Goal: Ask a question: Seek information or help from site administrators or community

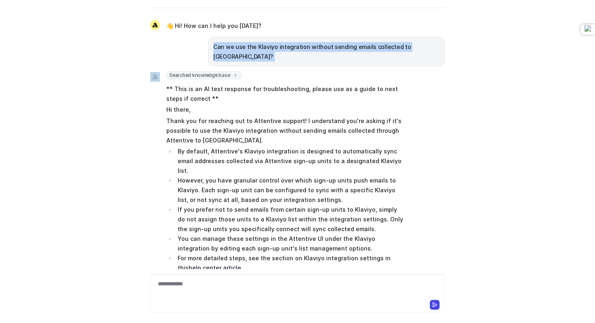
scroll to position [50, 0]
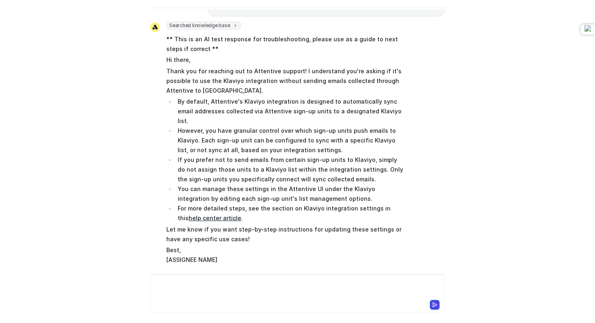
click at [166, 293] on div at bounding box center [297, 289] width 291 height 19
paste div
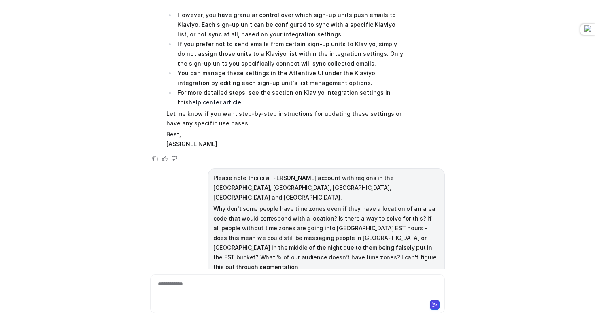
scroll to position [165, 0]
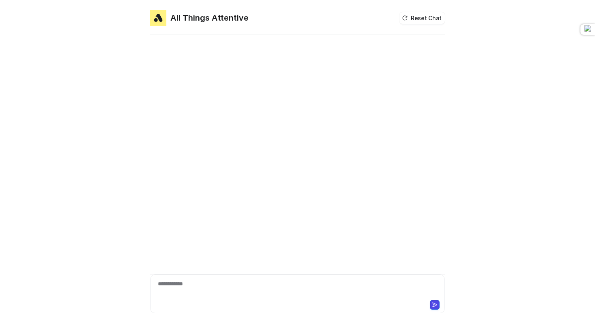
click at [238, 277] on div "**********" at bounding box center [297, 293] width 295 height 39
click at [232, 285] on div "**********" at bounding box center [297, 289] width 291 height 19
paste div
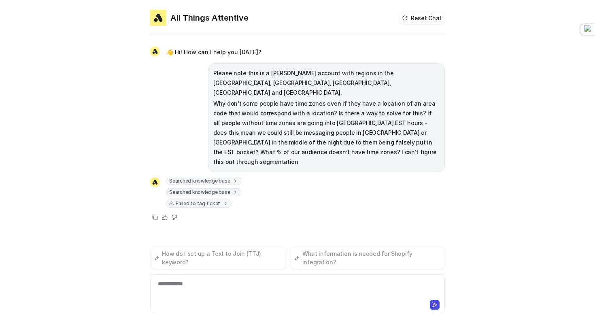
click at [223, 200] on icon at bounding box center [226, 203] width 6 height 6
click at [237, 286] on div "**********" at bounding box center [297, 289] width 291 height 19
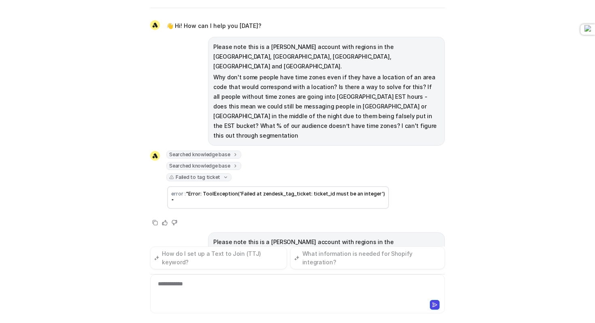
scroll to position [107, 0]
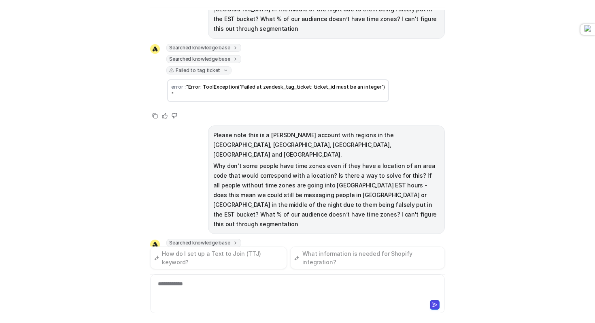
click at [233, 263] on icon at bounding box center [236, 266] width 6 height 6
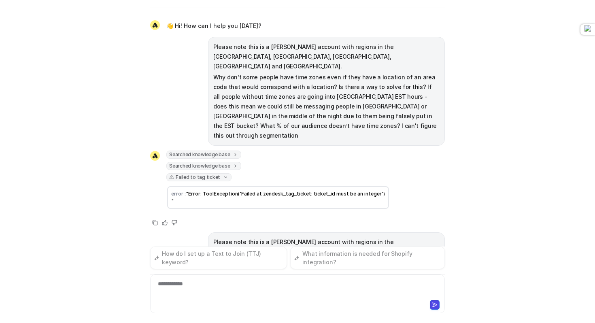
scroll to position [26, 0]
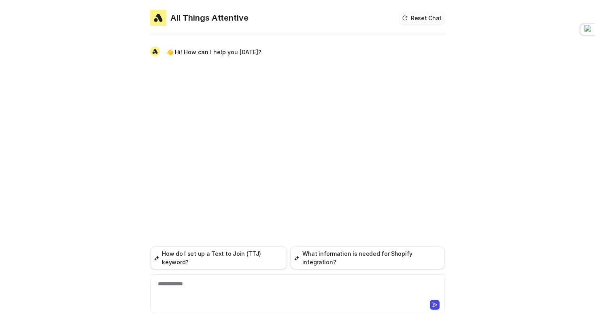
click at [420, 16] on button "Reset Chat" at bounding box center [421, 18] width 45 height 12
click at [200, 284] on div at bounding box center [297, 289] width 291 height 19
paste div
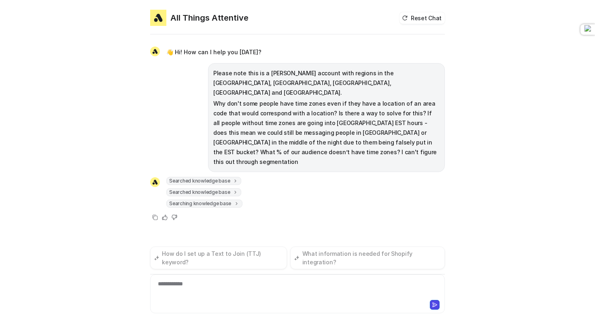
click at [236, 178] on icon at bounding box center [236, 181] width 6 height 6
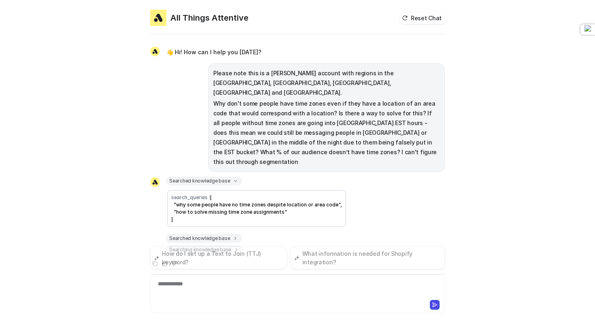
scroll to position [3, 0]
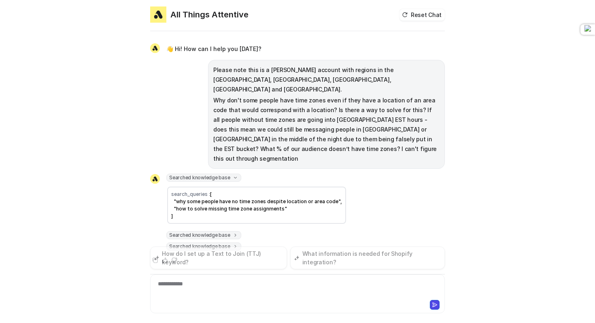
click at [235, 234] on icon at bounding box center [236, 235] width 2 height 3
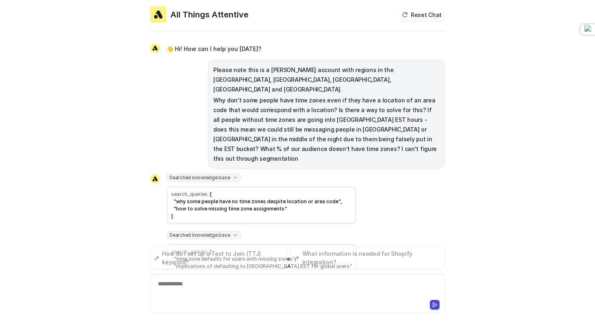
scroll to position [23, 0]
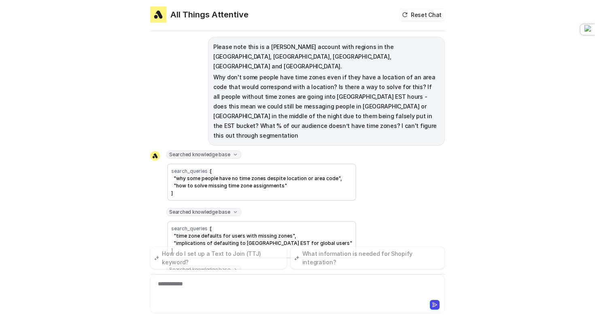
click at [233, 266] on icon at bounding box center [236, 269] width 6 height 6
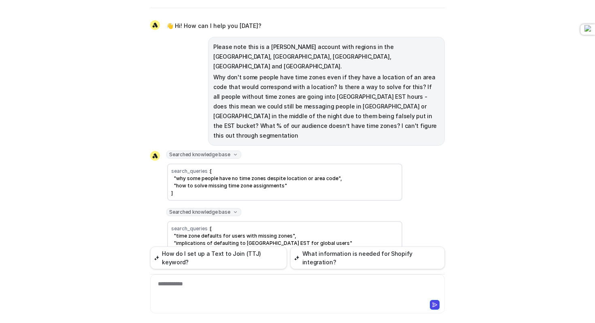
scroll to position [0, 0]
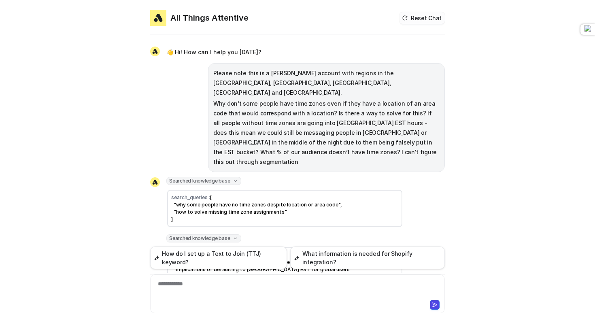
click at [423, 22] on button "Reset Chat" at bounding box center [421, 18] width 45 height 12
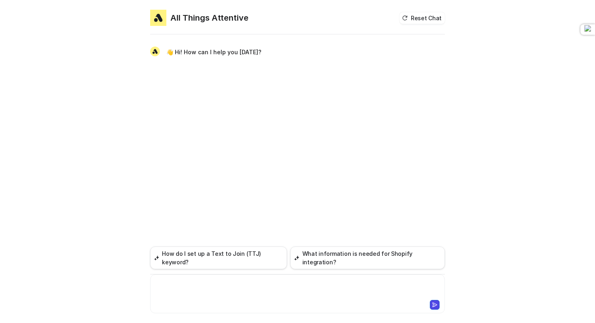
click at [223, 280] on div at bounding box center [297, 289] width 291 height 19
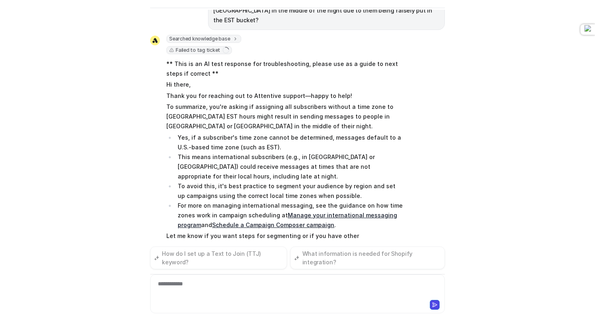
scroll to position [77, 0]
